Goal: Task Accomplishment & Management: Manage account settings

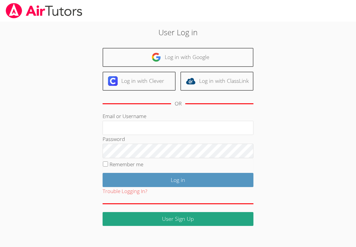
click at [214, 127] on input "Email or Username" at bounding box center [178, 128] width 151 height 14
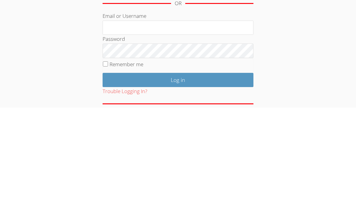
type input "klashe89@gmail.com"
click at [178, 173] on input "Log in" at bounding box center [178, 180] width 151 height 14
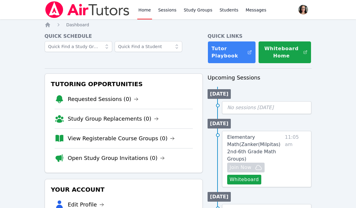
click at [167, 11] on link "Sessions" at bounding box center [167, 9] width 21 height 19
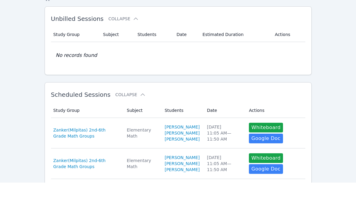
scroll to position [3, 0]
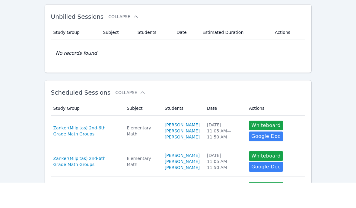
click at [59, 150] on span "Zanker(Milpitas) 2nd-6th Grade Math Groups" at bounding box center [86, 156] width 66 height 12
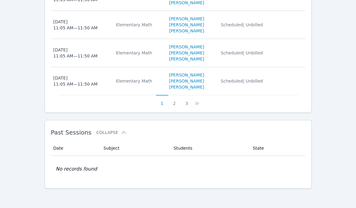
scroll to position [412, 0]
click at [187, 99] on button "3" at bounding box center [186, 100] width 12 height 11
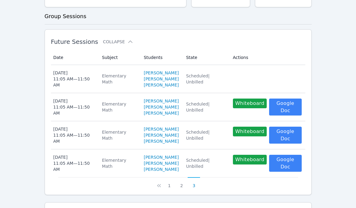
scroll to position [153, 0]
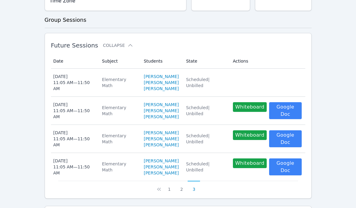
click at [66, 168] on div "[DATE] 11:05 AM — 11:50 AM" at bounding box center [73, 166] width 41 height 18
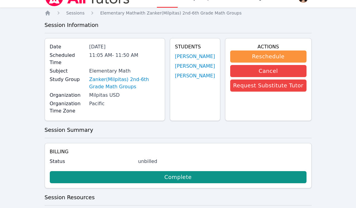
scroll to position [11, 0]
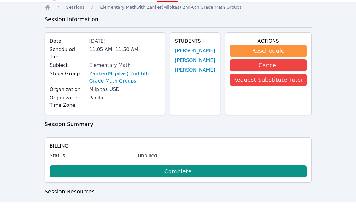
click at [143, 76] on link "Zanker(Milpitas) 2nd-6th Grade Math Groups" at bounding box center [124, 83] width 71 height 14
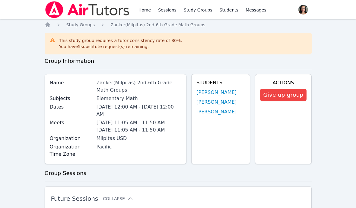
click at [141, 11] on link "Home" at bounding box center [144, 9] width 15 height 19
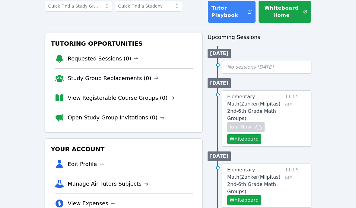
scroll to position [40, 0]
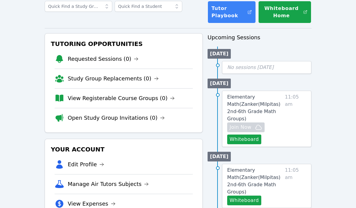
click at [252, 100] on link "Elementary Math ( Zanker(Milpitas) 2nd-6th Grade Math Groups )" at bounding box center [254, 107] width 55 height 29
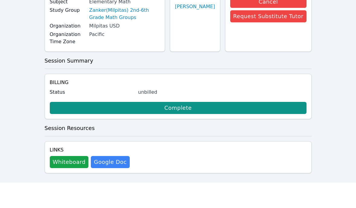
scroll to position [56, 0]
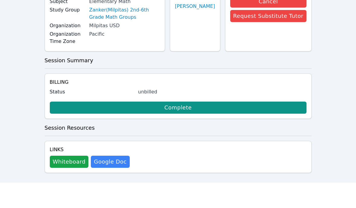
click at [63, 181] on button "Whiteboard" at bounding box center [69, 187] width 39 height 12
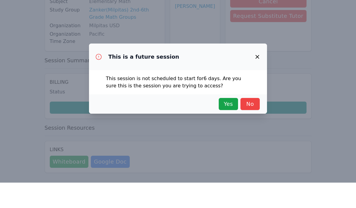
click at [258, 78] on icon "button" at bounding box center [257, 81] width 7 height 7
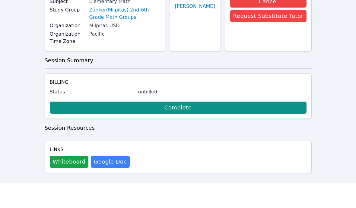
click at [334, 77] on div "Home Sessions Study Groups Students Messages Open user menu [PERSON_NAME] Open …" at bounding box center [178, 79] width 356 height 271
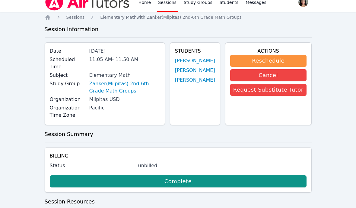
scroll to position [0, 0]
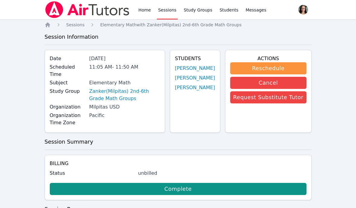
click at [144, 8] on link "Home" at bounding box center [144, 9] width 15 height 19
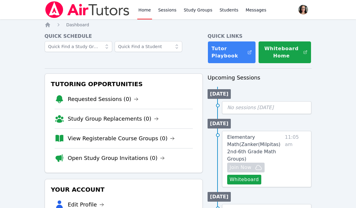
click at [281, 55] on button "Whiteboard Home" at bounding box center [284, 52] width 53 height 22
click at [246, 141] on span "Elementary Math ( Zanker(Milpitas) 2nd-6th Grade Math Groups )" at bounding box center [253, 147] width 53 height 27
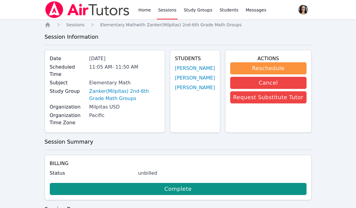
click at [101, 88] on link "Zanker(Milpitas) 2nd-6th Grade Math Groups" at bounding box center [124, 94] width 71 height 14
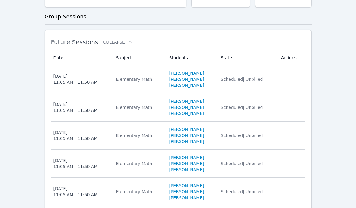
scroll to position [160, 0]
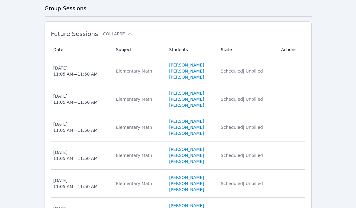
click at [60, 68] on div "[DATE] 11:05 AM — 11:50 AM" at bounding box center [75, 71] width 44 height 12
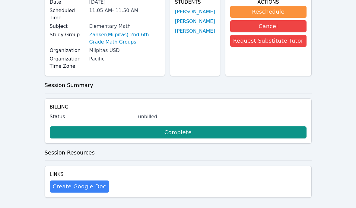
scroll to position [56, 0]
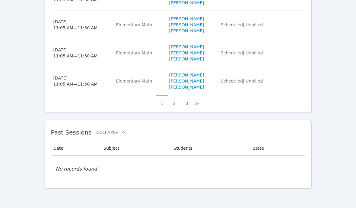
scroll to position [407, 0]
click at [186, 104] on button "3" at bounding box center [186, 100] width 12 height 11
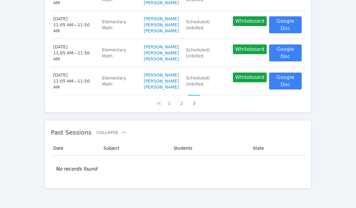
scroll to position [239, 0]
click at [76, 82] on div "[DATE] 11:05 AM — 11:50 AM" at bounding box center [73, 81] width 41 height 18
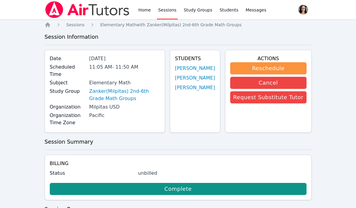
click at [47, 24] on icon "Breadcrumb" at bounding box center [47, 24] width 5 height 5
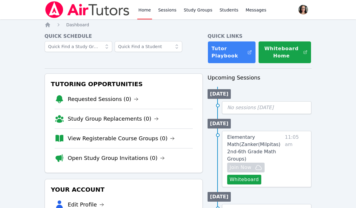
click at [300, 11] on span "button" at bounding box center [303, 9] width 13 height 13
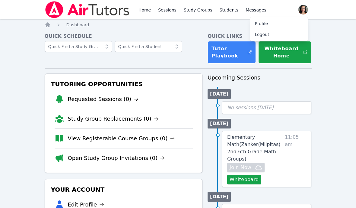
click at [278, 36] on button "Logout" at bounding box center [279, 34] width 58 height 11
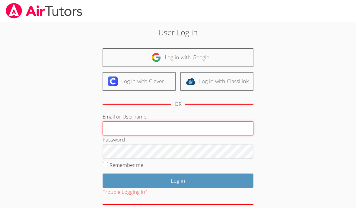
click at [118, 127] on input "Email or Username" at bounding box center [178, 128] width 151 height 14
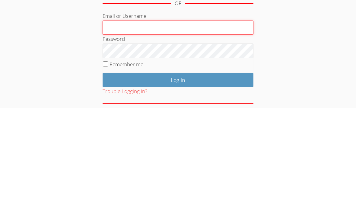
type input "[EMAIL_ADDRESS][DOMAIN_NAME]"
click at [178, 173] on input "Log in" at bounding box center [178, 180] width 151 height 14
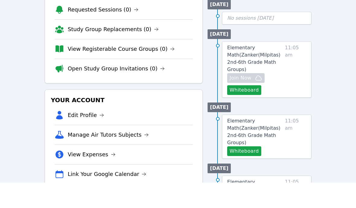
scroll to position [71, 0]
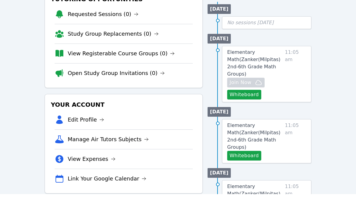
click at [246, 63] on span "Elementary Math ( Zanker(Milpitas) 2nd-6th Grade Math Groups )" at bounding box center [253, 76] width 53 height 27
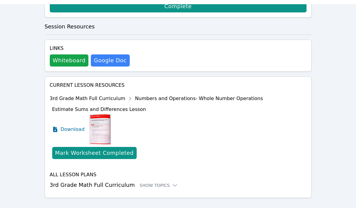
scroll to position [186, 0]
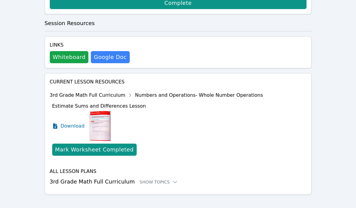
click at [157, 179] on div "Show Topics" at bounding box center [159, 182] width 39 height 6
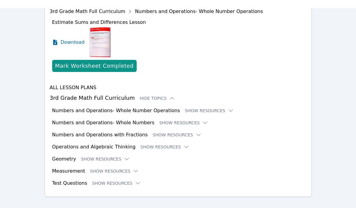
scroll to position [270, 0]
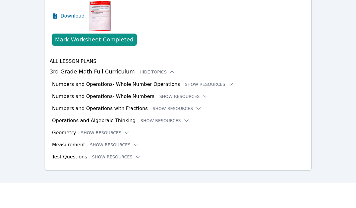
click at [209, 106] on button "Show Resources" at bounding box center [209, 109] width 49 height 6
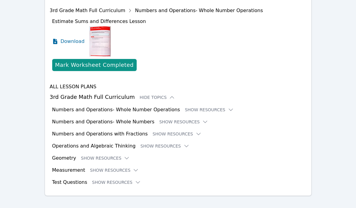
click at [228, 106] on icon at bounding box center [231, 109] width 6 height 6
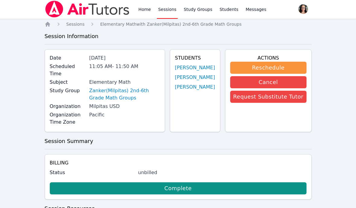
scroll to position [0, 0]
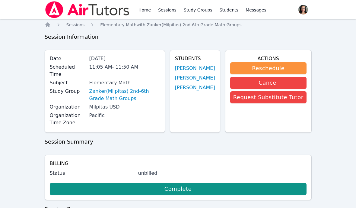
click at [208, 67] on link "David Serrano" at bounding box center [195, 68] width 40 height 7
click at [213, 79] on link "Mobin Rahimi" at bounding box center [195, 77] width 40 height 7
click at [204, 91] on link "Aiden Rodriguez" at bounding box center [195, 87] width 40 height 7
click at [149, 9] on link "Home" at bounding box center [144, 9] width 15 height 19
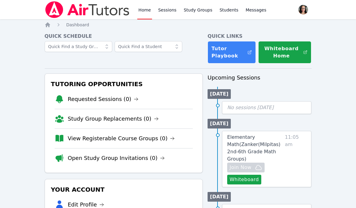
click at [254, 141] on span "Elementary Math ( Zanker(Milpitas) 2nd-6th Grade Math Groups )" at bounding box center [253, 147] width 53 height 27
